Goal: Task Accomplishment & Management: Use online tool/utility

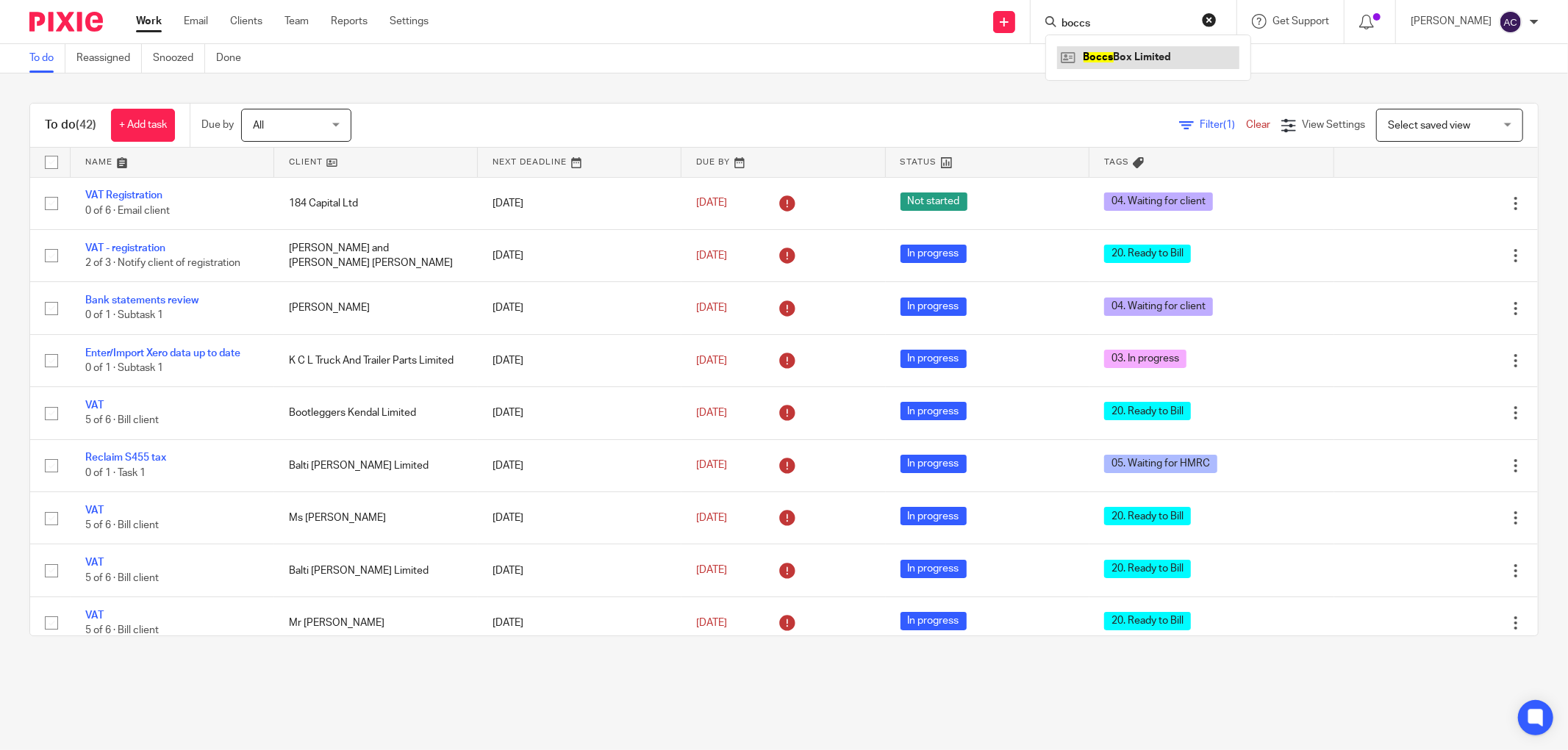
type input "boccs"
click at [1116, 53] on link at bounding box center [1148, 57] width 183 height 22
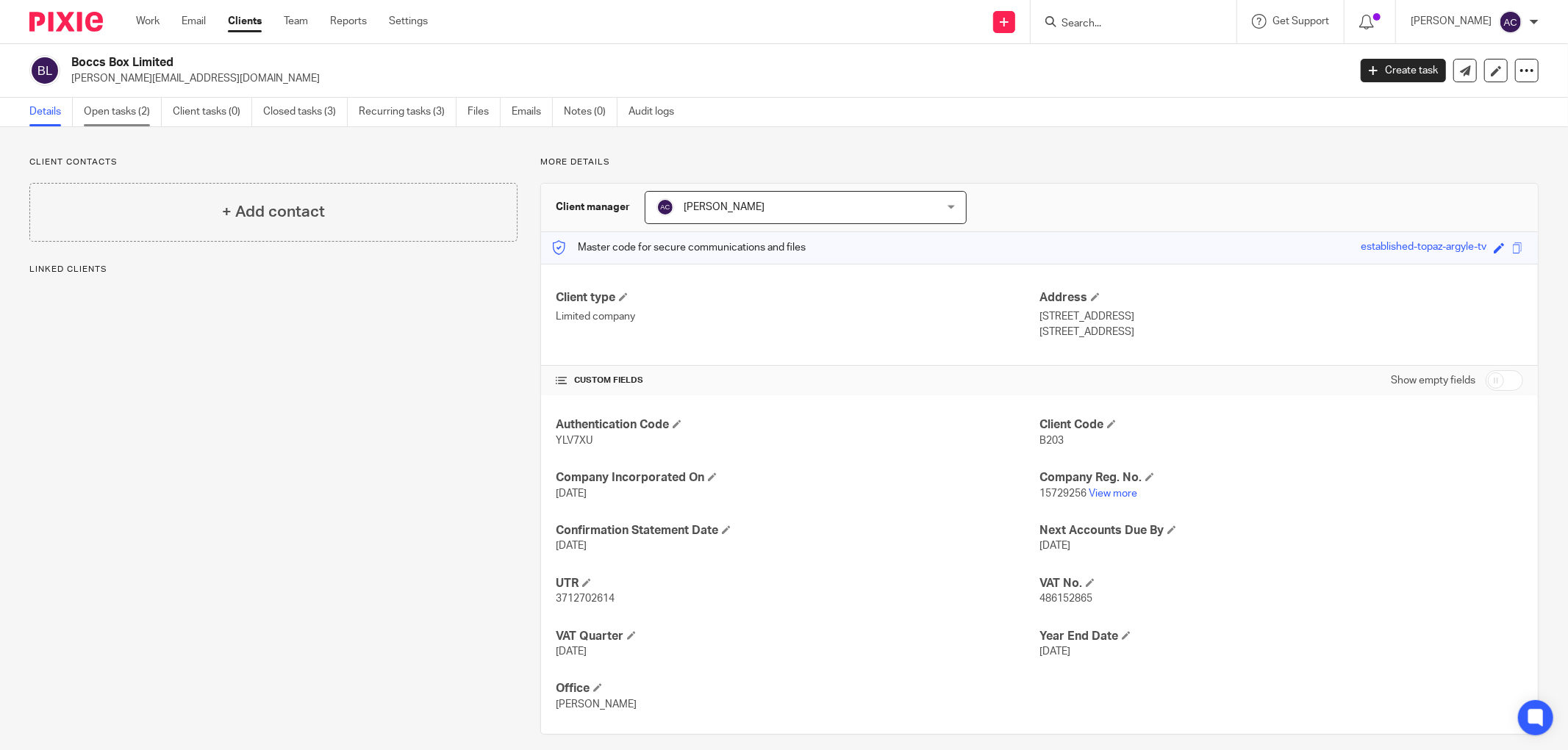
click at [115, 108] on link "Open tasks (2)" at bounding box center [122, 112] width 78 height 29
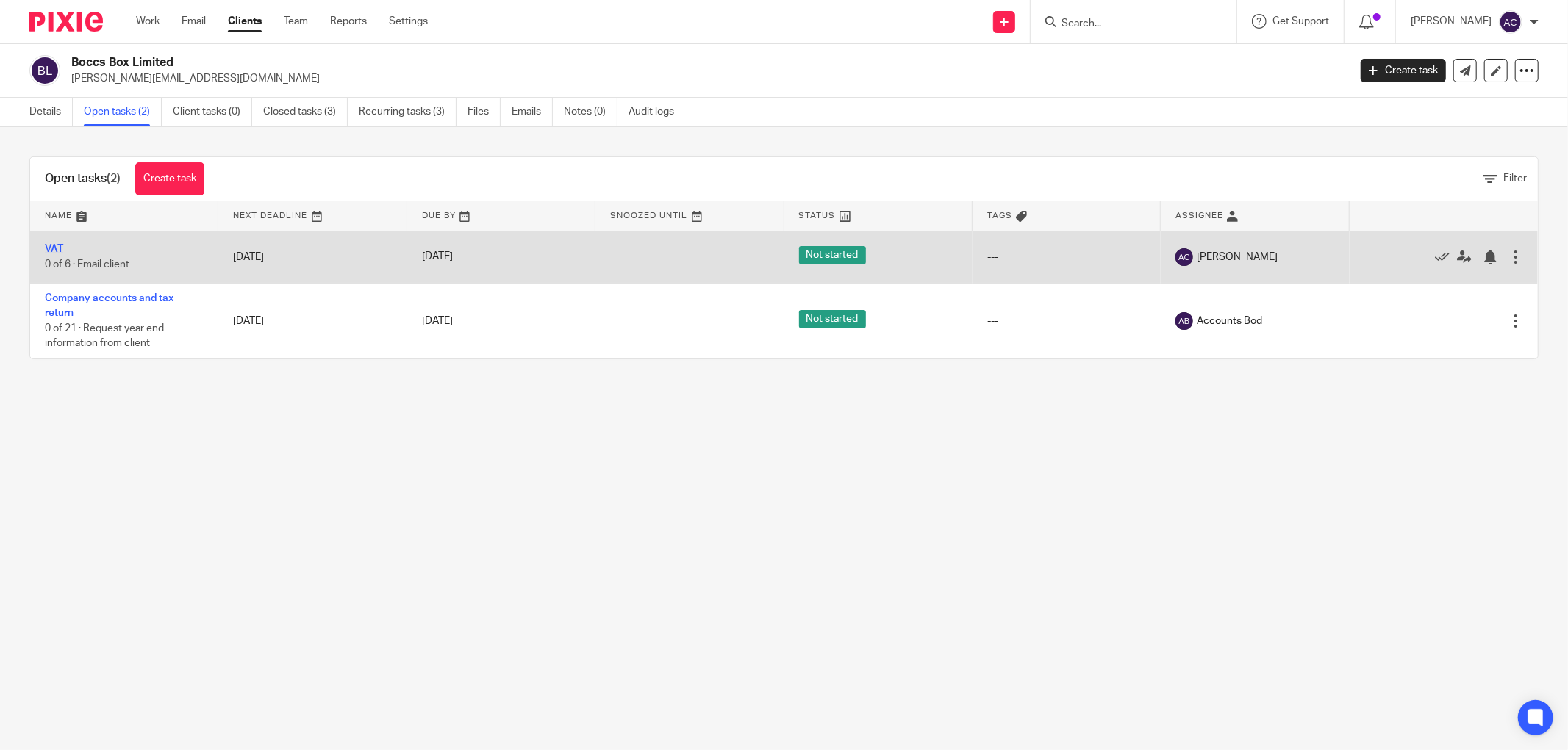
click at [54, 248] on link "VAT" at bounding box center [54, 248] width 18 height 10
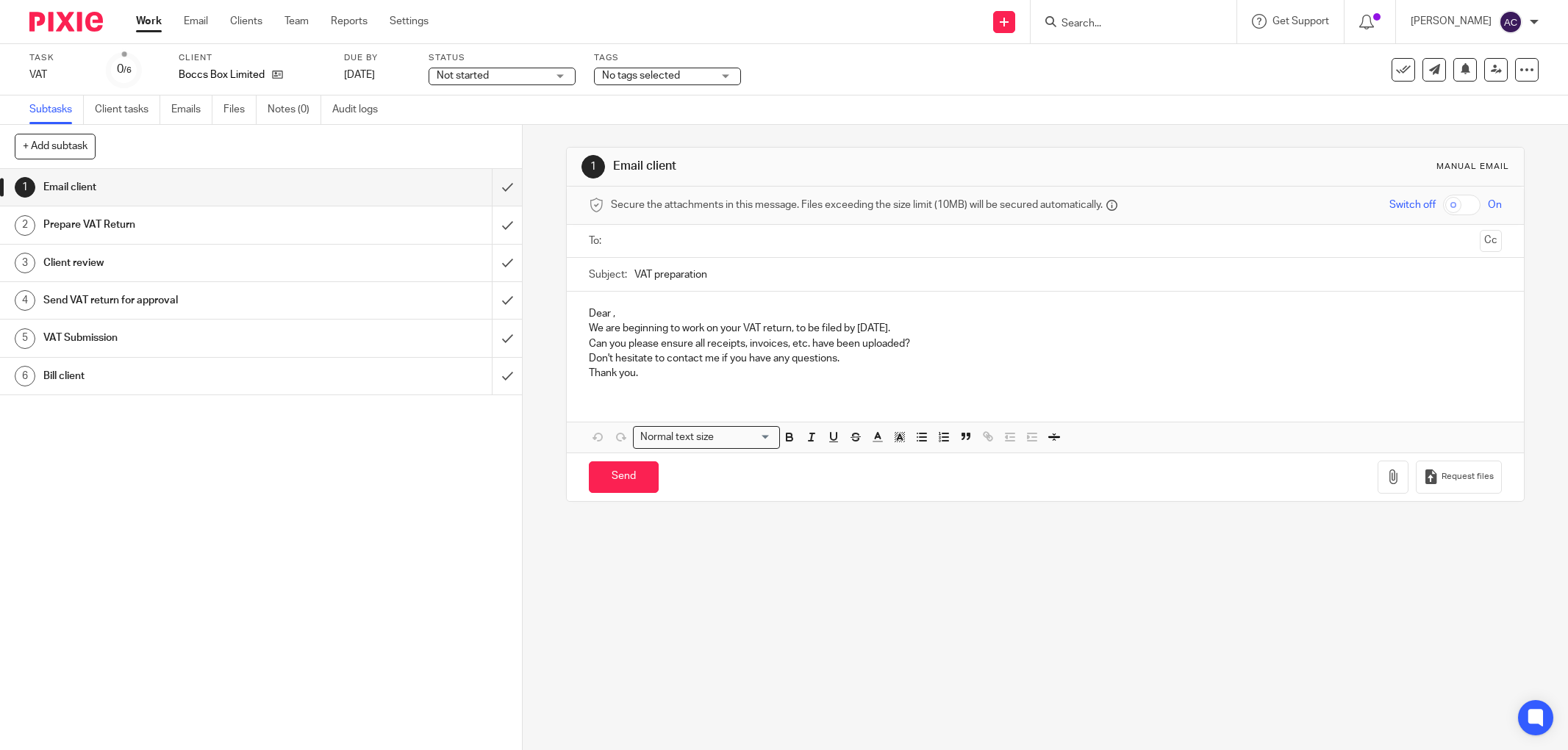
click at [664, 79] on span "No tags selected" at bounding box center [641, 75] width 78 height 10
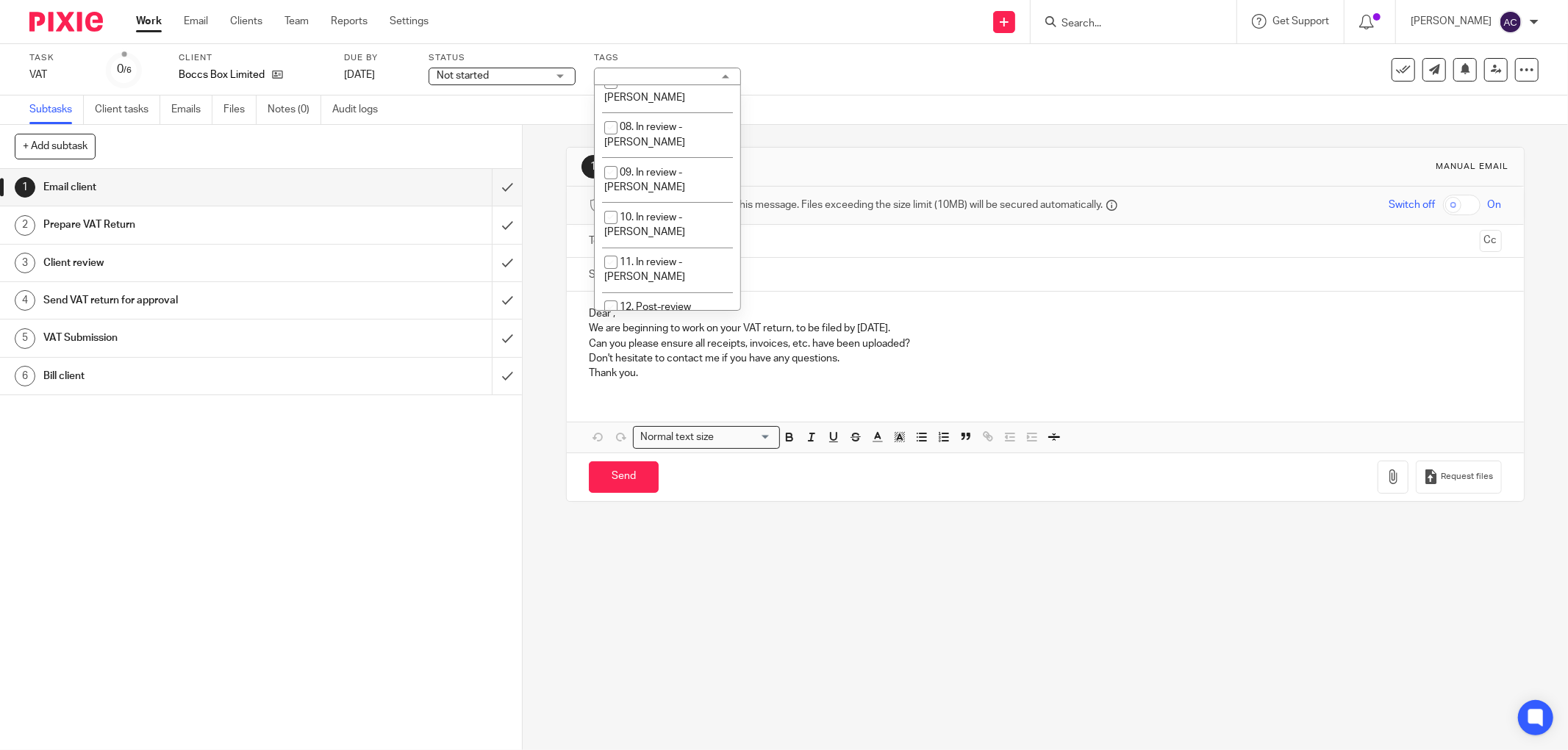
scroll to position [393, 0]
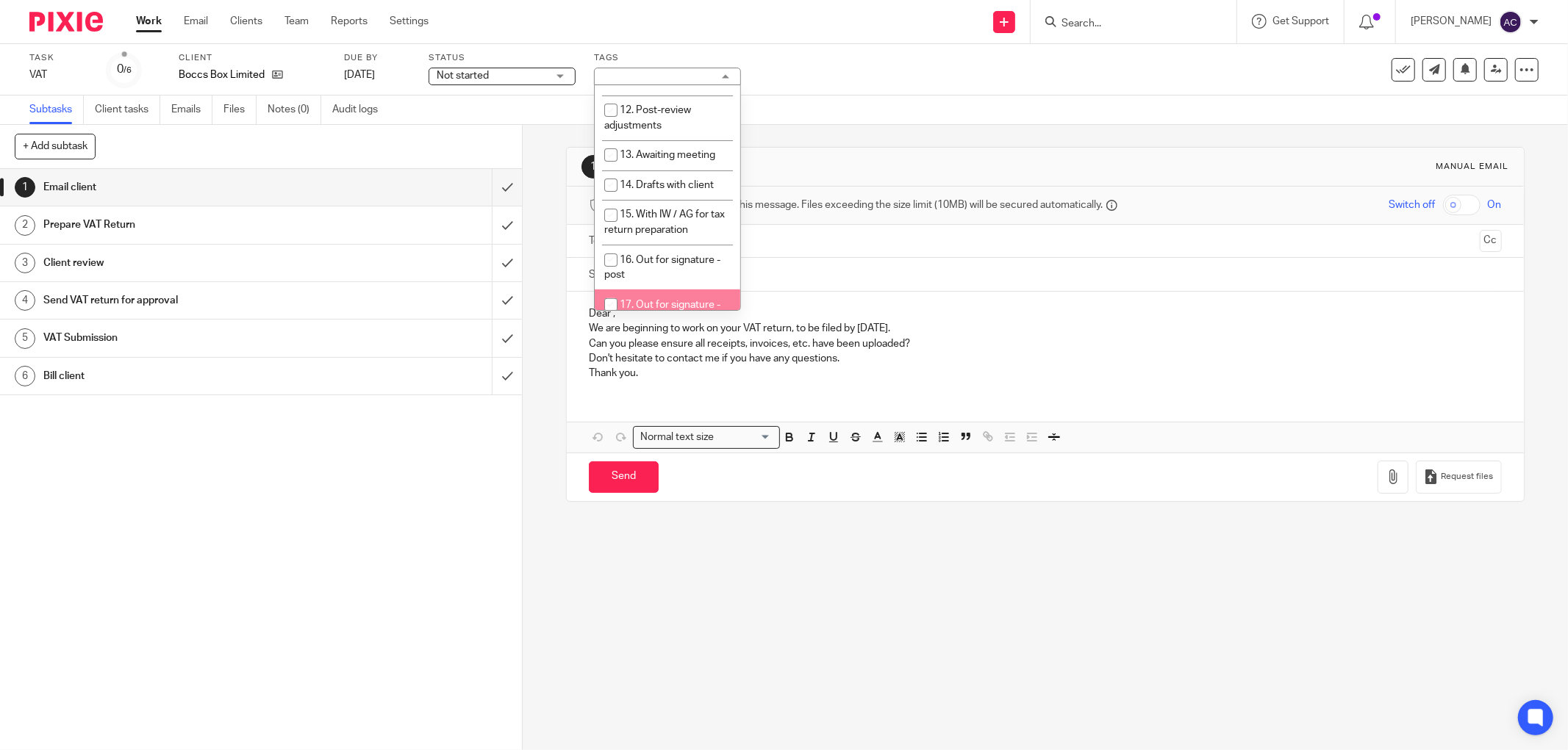
click at [610, 291] on input "checkbox" at bounding box center [610, 305] width 28 height 28
checkbox input "true"
click at [488, 304] on input "submit" at bounding box center [261, 300] width 522 height 37
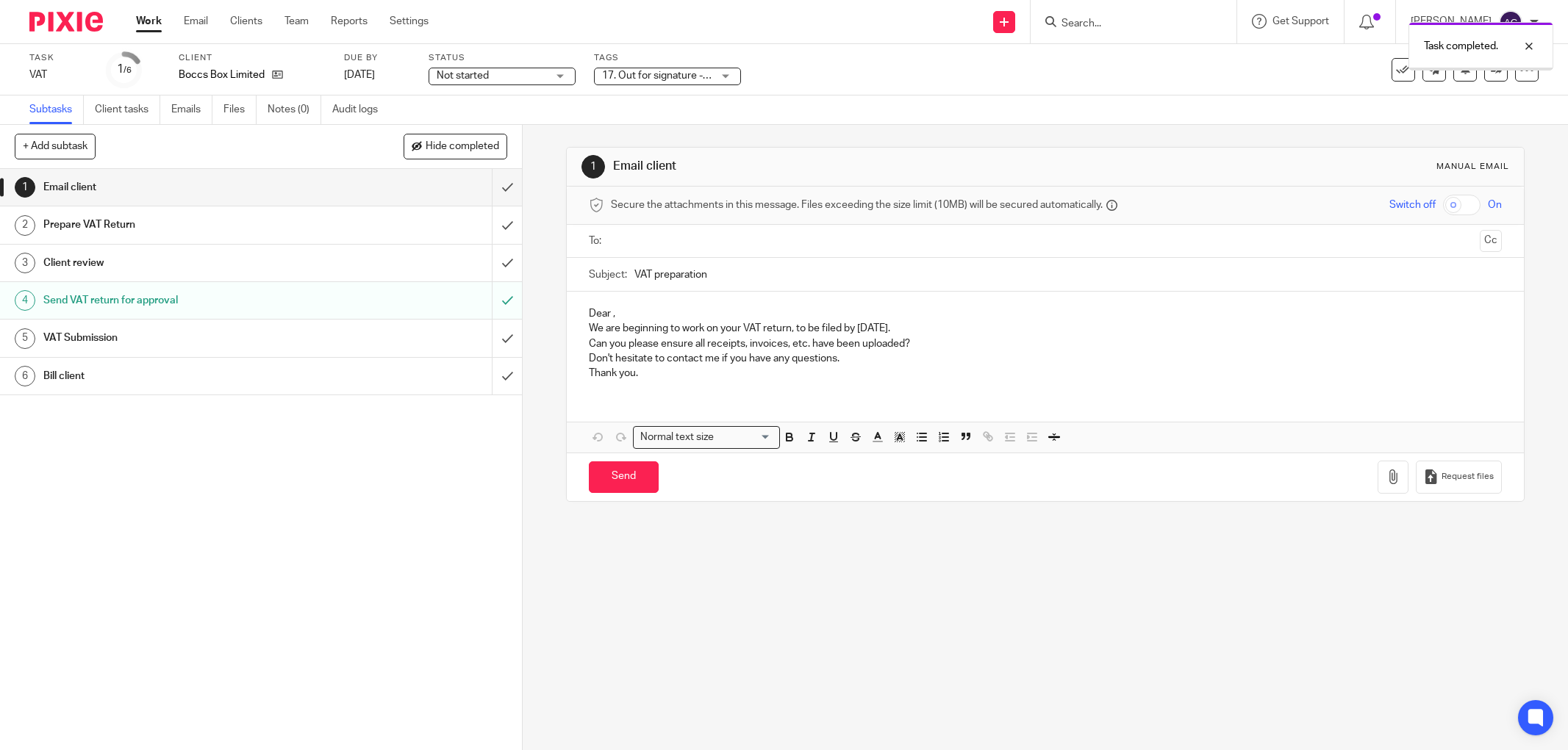
click at [489, 263] on input "submit" at bounding box center [261, 263] width 522 height 37
click at [488, 230] on input "submit" at bounding box center [261, 225] width 522 height 37
